Goal: Information Seeking & Learning: Find contact information

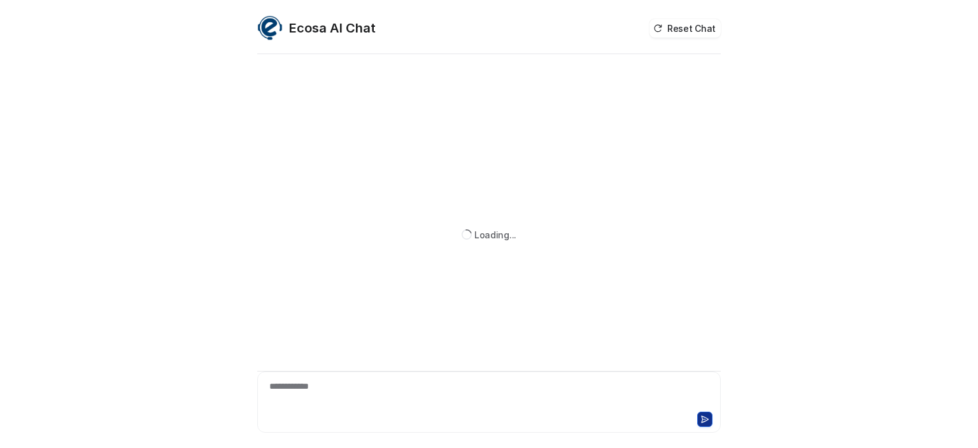
click at [371, 384] on div "**********" at bounding box center [489, 394] width 457 height 29
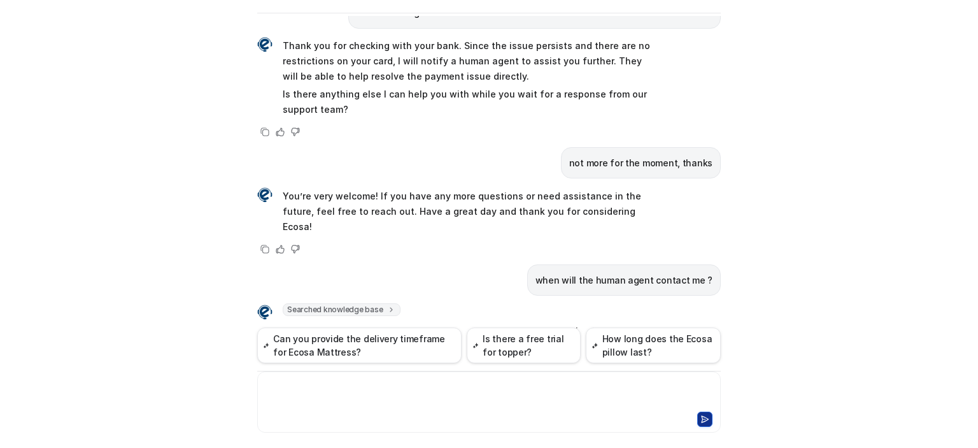
scroll to position [522, 0]
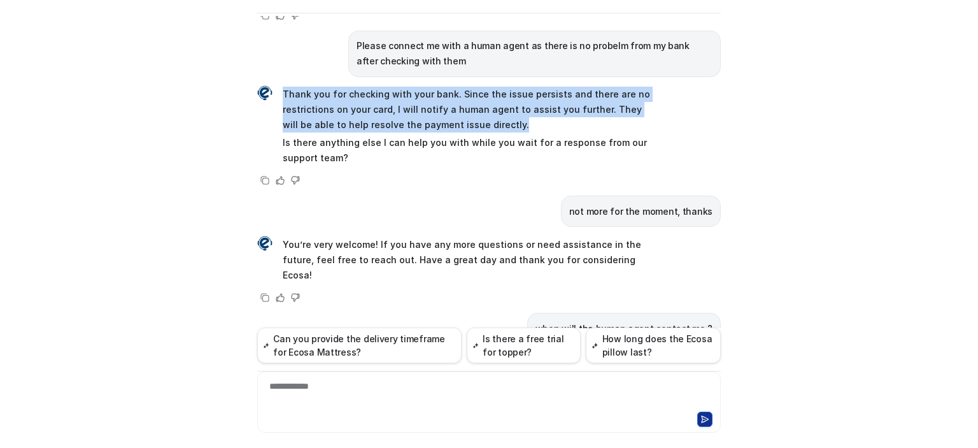
drag, startPoint x: 278, startPoint y: 74, endPoint x: 508, endPoint y: 111, distance: 233.0
click at [508, 111] on p "Thank you for checking with your bank. Since the issue persists and there are n…" at bounding box center [469, 110] width 373 height 46
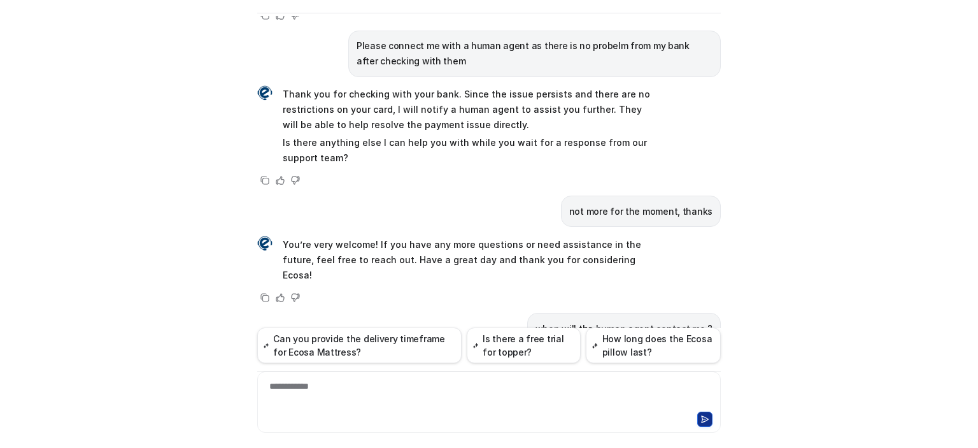
drag, startPoint x: 451, startPoint y: 96, endPoint x: 413, endPoint y: 124, distance: 47.4
click at [413, 135] on p "Is there anything else I can help you with while you wait for a response from o…" at bounding box center [469, 150] width 373 height 31
drag, startPoint x: 331, startPoint y: 138, endPoint x: 306, endPoint y: 190, distance: 58.7
click at [306, 196] on div "not more for the moment, thanks" at bounding box center [489, 211] width 464 height 31
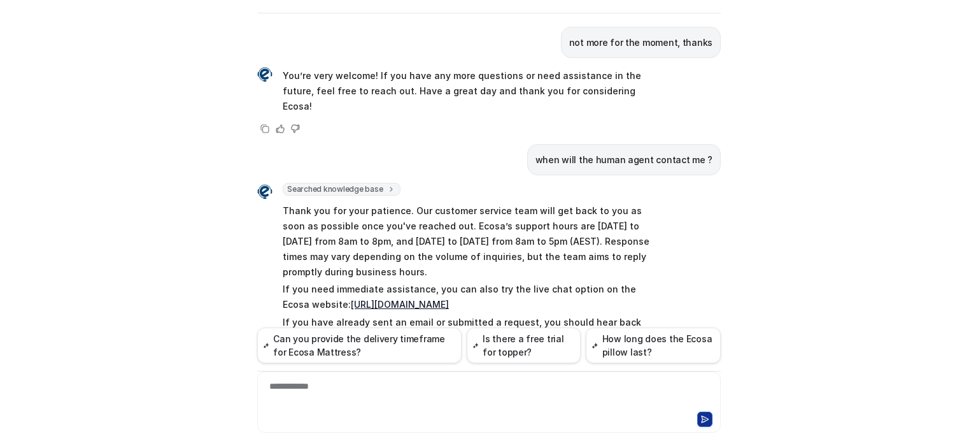
scroll to position [713, 0]
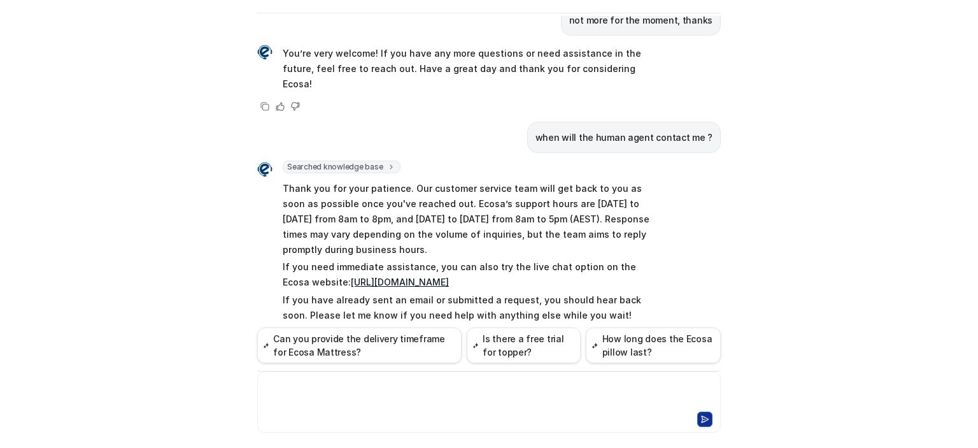
click at [408, 382] on div at bounding box center [489, 394] width 457 height 29
click at [393, 276] on link "https://www.ecosa.com.au/contact-us" at bounding box center [400, 281] width 98 height 11
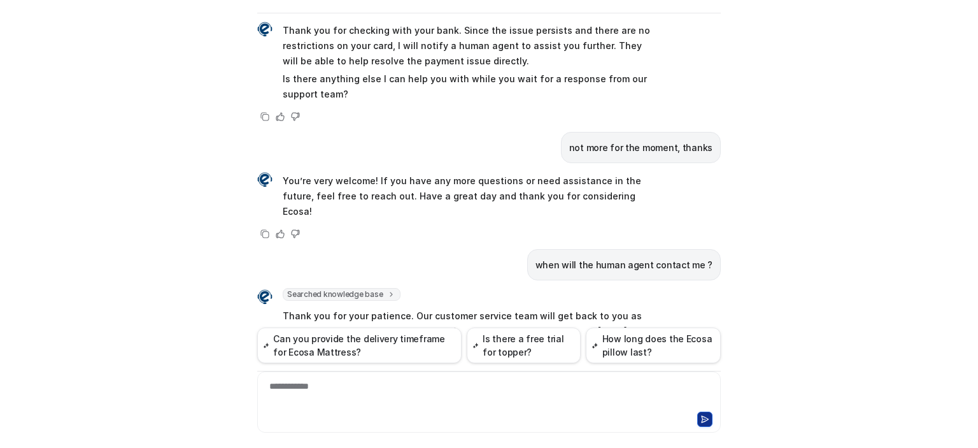
scroll to position [522, 0]
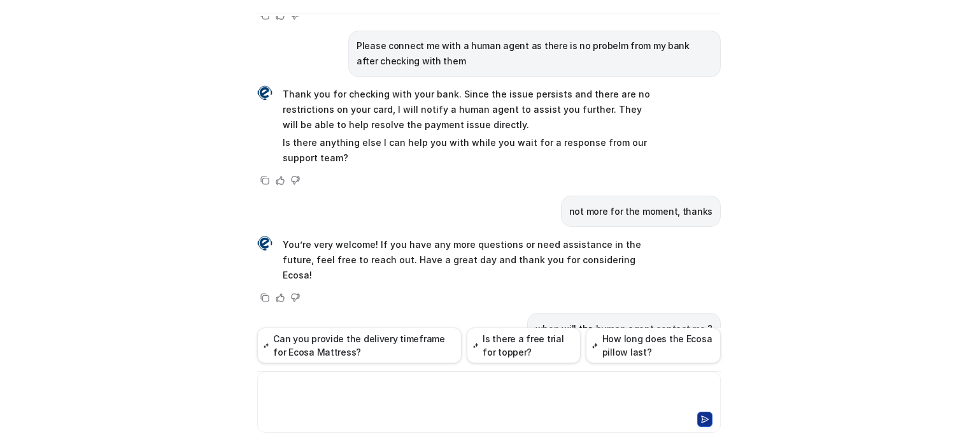
click at [300, 396] on div at bounding box center [489, 394] width 457 height 29
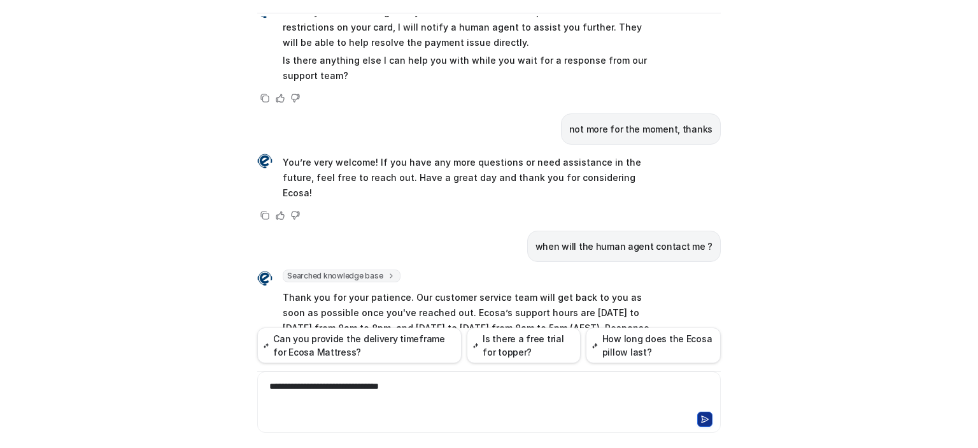
scroll to position [637, 0]
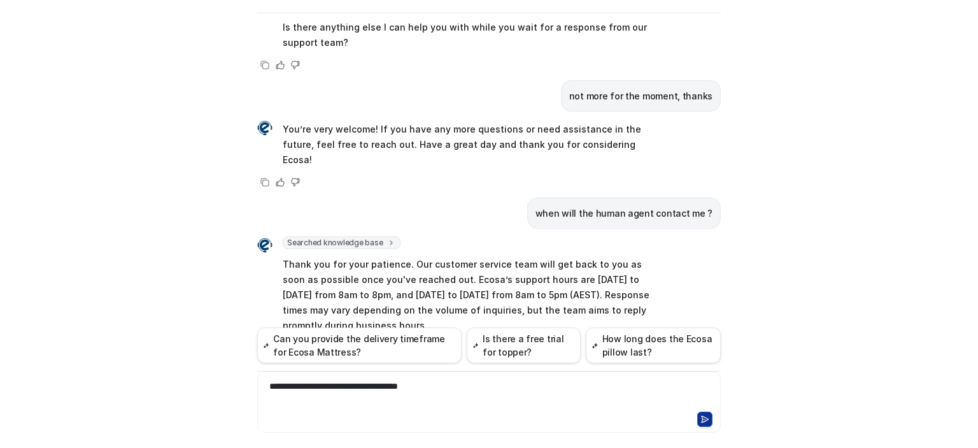
click at [375, 384] on div "**********" at bounding box center [489, 394] width 457 height 29
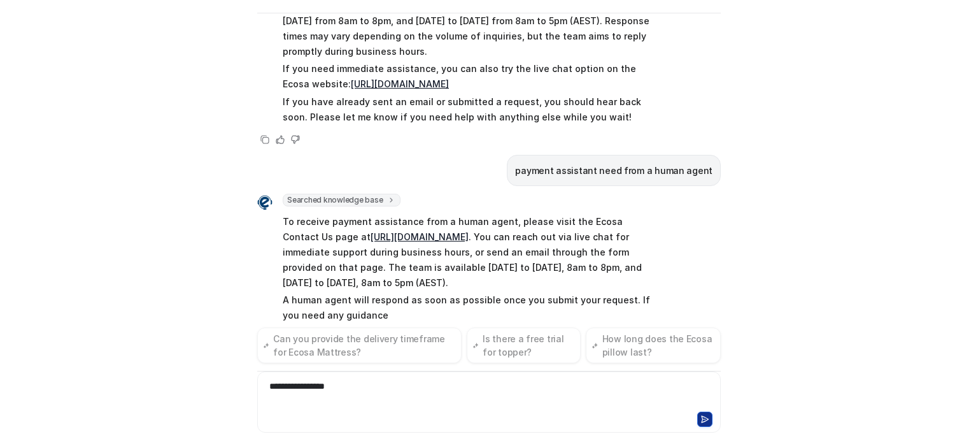
scroll to position [926, 0]
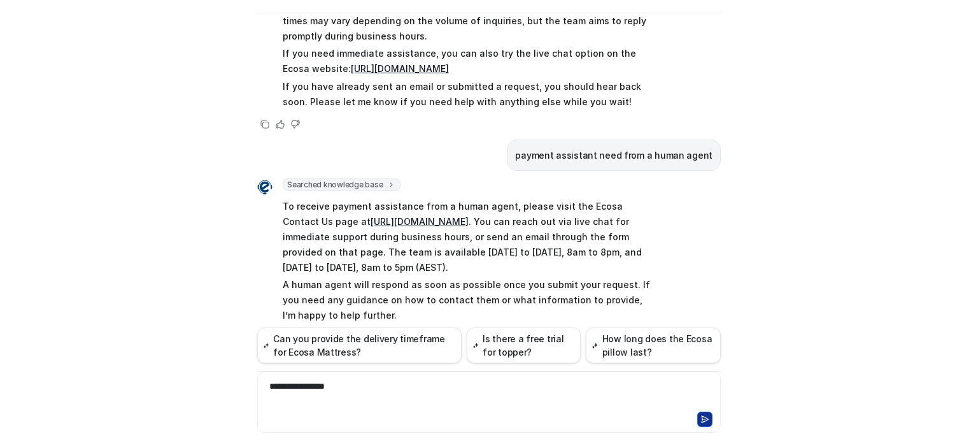
click at [375, 216] on link "https://www.ecosa.com.au/contact-us" at bounding box center [420, 221] width 98 height 11
drag, startPoint x: 340, startPoint y: 389, endPoint x: 231, endPoint y: 377, distance: 109.6
click at [231, 377] on div "Ecosa AI Chat Reset Chat Hi there! I’m Dream Bot, your personal guide to everyt…" at bounding box center [489, 224] width 978 height 448
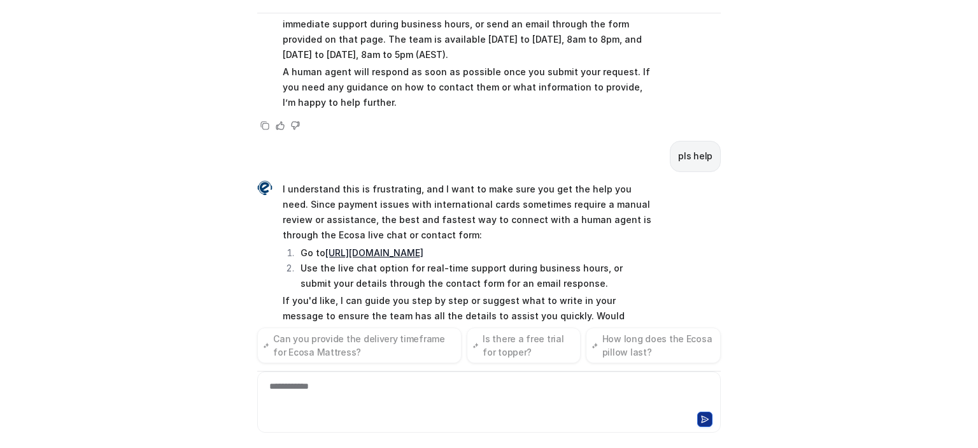
scroll to position [1154, 0]
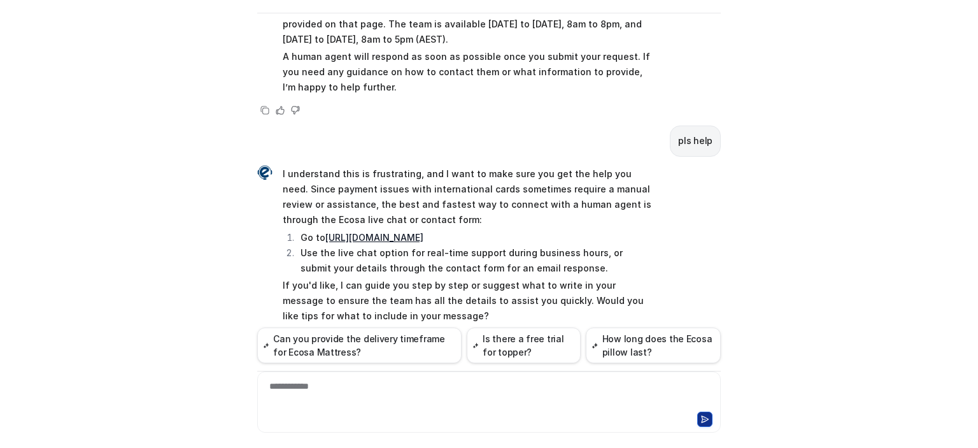
click at [394, 232] on link "https://www.ecosa.com.au/contact-us" at bounding box center [374, 237] width 98 height 11
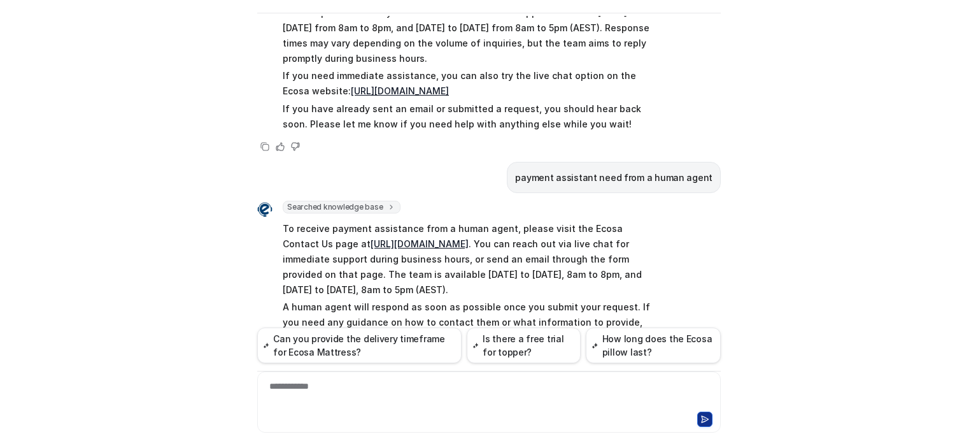
scroll to position [899, 0]
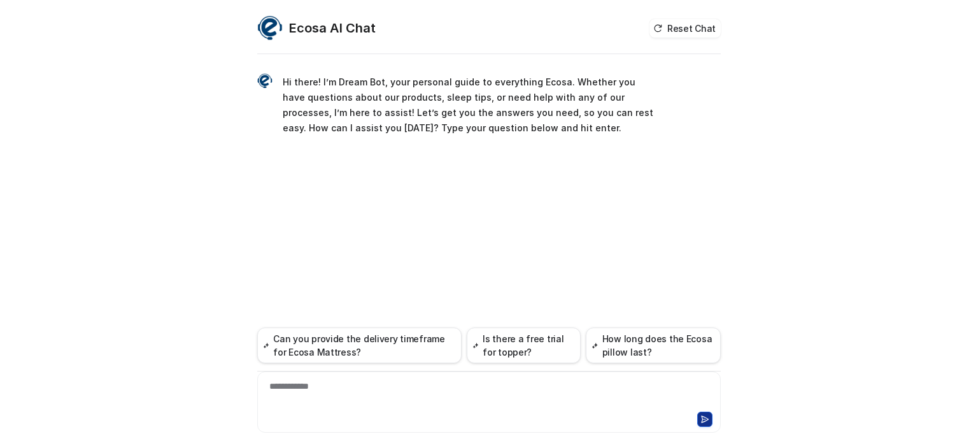
click at [442, 382] on div "**********" at bounding box center [489, 394] width 457 height 29
paste div
drag, startPoint x: 442, startPoint y: 385, endPoint x: 229, endPoint y: 375, distance: 213.0
click at [229, 375] on div "**********" at bounding box center [489, 224] width 978 height 448
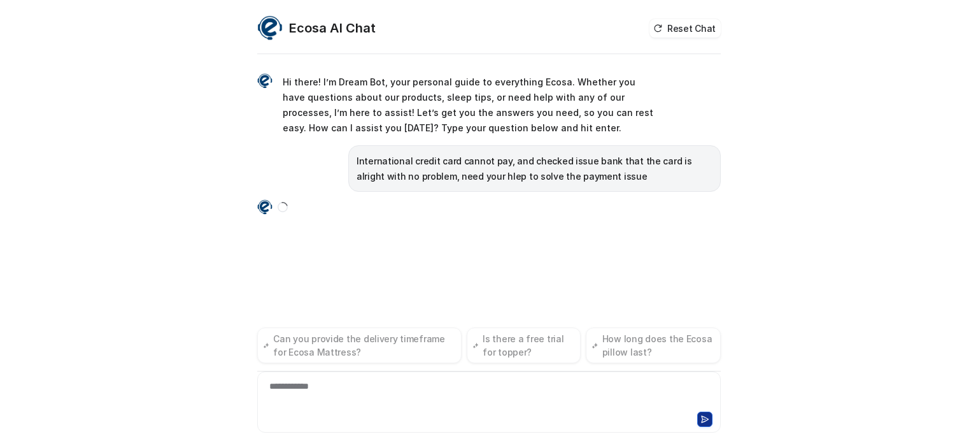
click at [227, 351] on div "**********" at bounding box center [489, 224] width 978 height 448
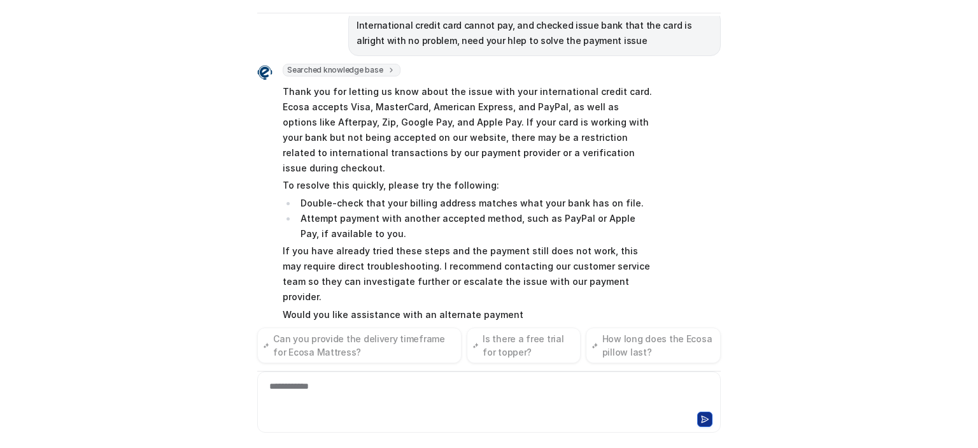
scroll to position [110, 0]
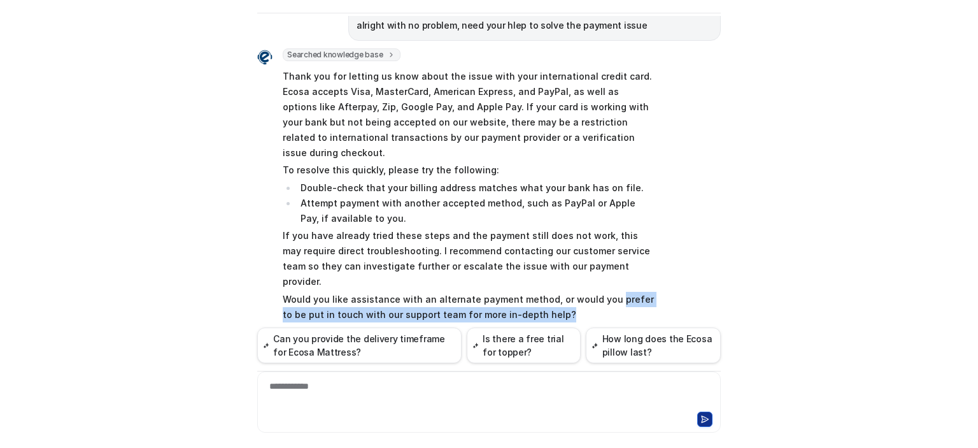
drag, startPoint x: 597, startPoint y: 264, endPoint x: 598, endPoint y: 280, distance: 15.9
click at [598, 292] on p "Would you like assistance with an alternate payment method, or would you prefer…" at bounding box center [469, 307] width 373 height 31
copy p "prefer to be put in touch with our support team for more in-depth help?"
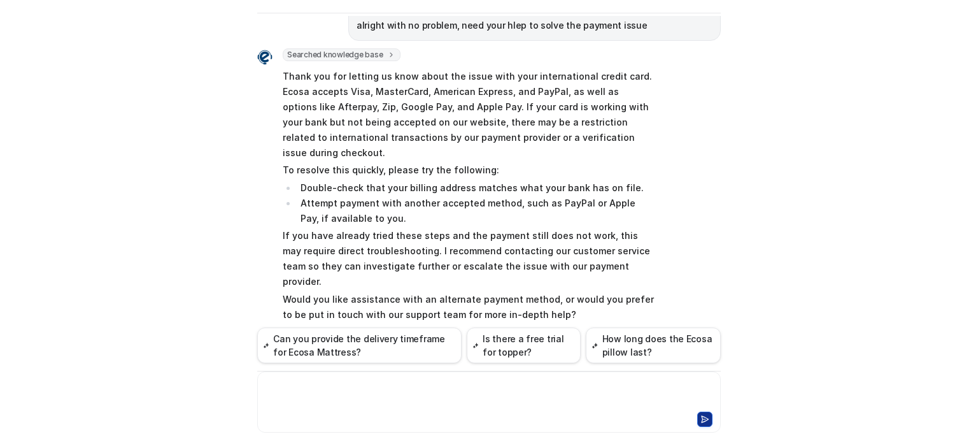
click at [379, 392] on div at bounding box center [489, 394] width 457 height 29
click at [396, 384] on div "**********" at bounding box center [489, 394] width 457 height 29
click at [383, 387] on div "**********" at bounding box center [489, 394] width 457 height 29
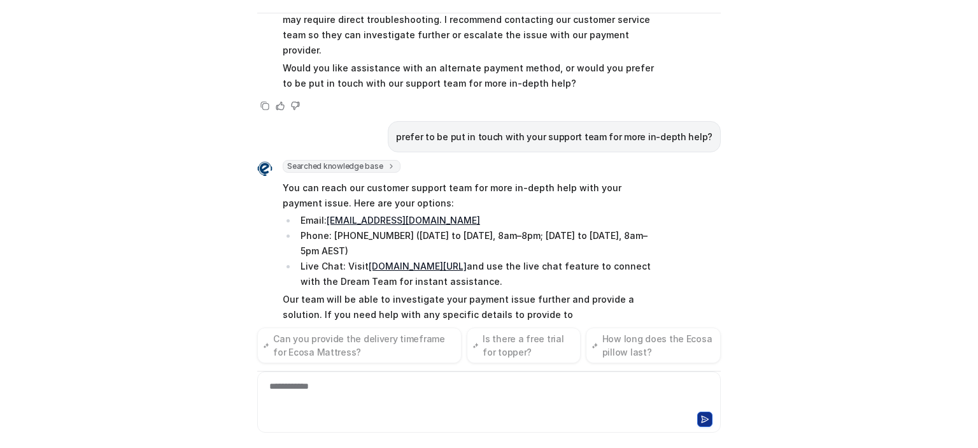
scroll to position [357, 0]
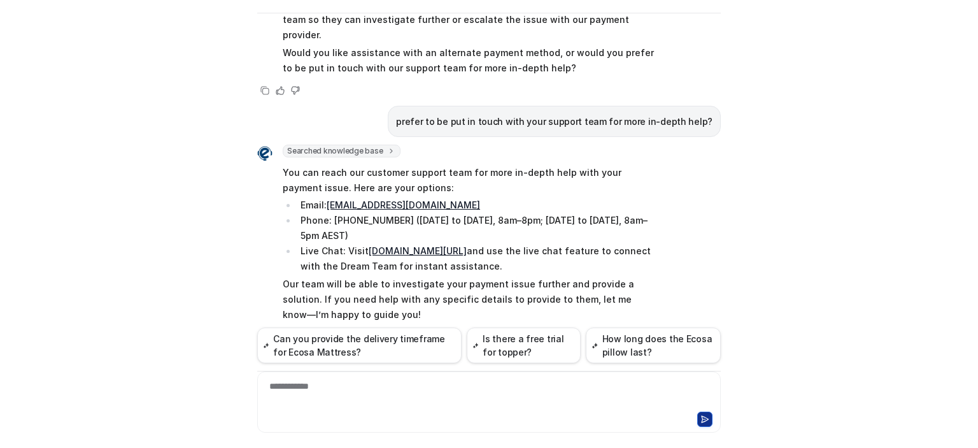
click at [405, 245] on link "[DOMAIN_NAME][URL]" at bounding box center [418, 250] width 98 height 11
